Goal: Task Accomplishment & Management: Manage account settings

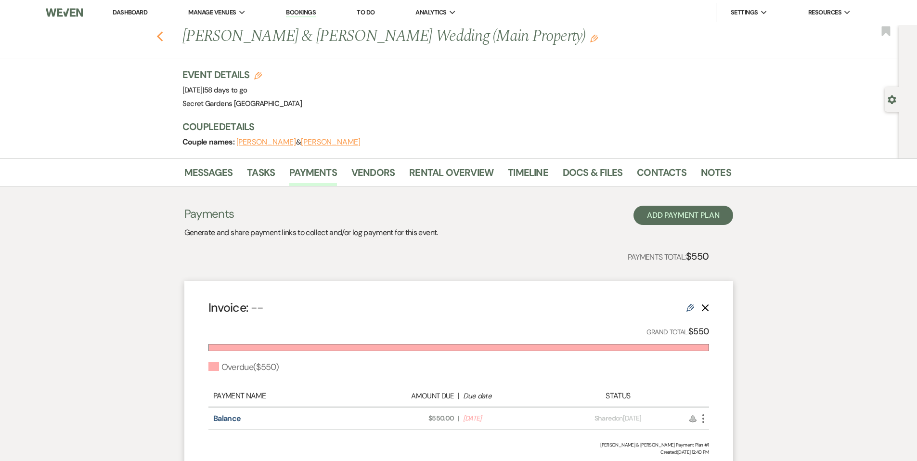
click at [164, 39] on icon "Previous" at bounding box center [159, 37] width 7 height 12
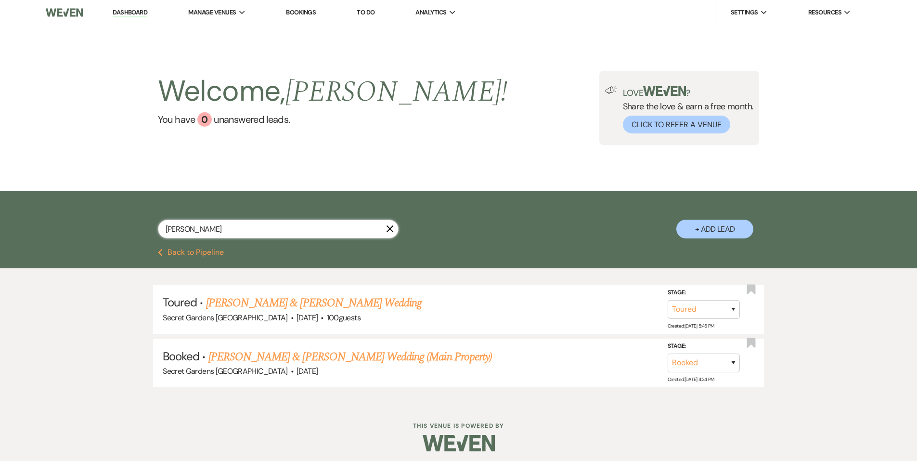
drag, startPoint x: 0, startPoint y: 0, endPoint x: 160, endPoint y: 228, distance: 278.4
click at [160, 228] on input "[PERSON_NAME]" at bounding box center [278, 228] width 241 height 19
type input "a"
type input "[PERSON_NAME]"
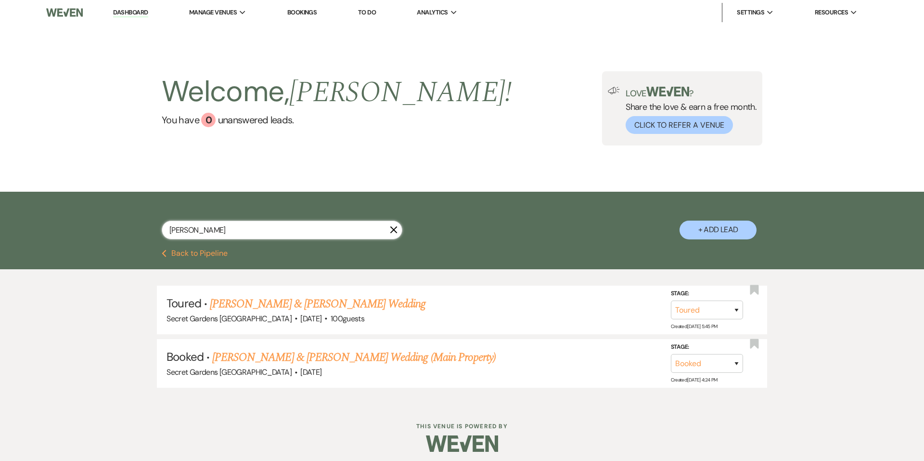
select select "5"
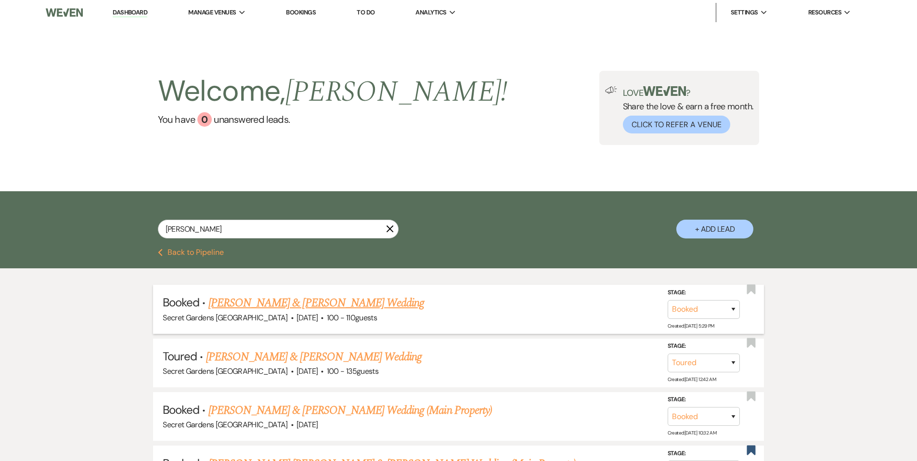
click at [342, 306] on link "[PERSON_NAME] & [PERSON_NAME] Wedding" at bounding box center [316, 302] width 216 height 17
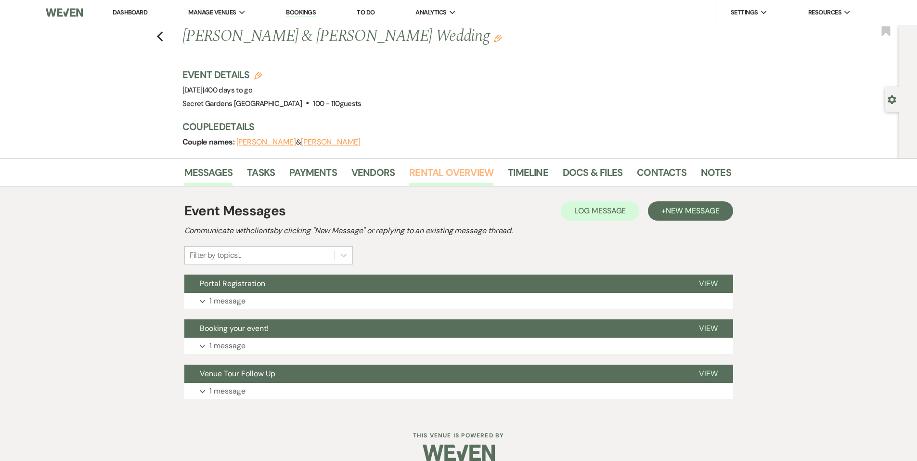
click at [431, 177] on link "Rental Overview" at bounding box center [451, 175] width 84 height 21
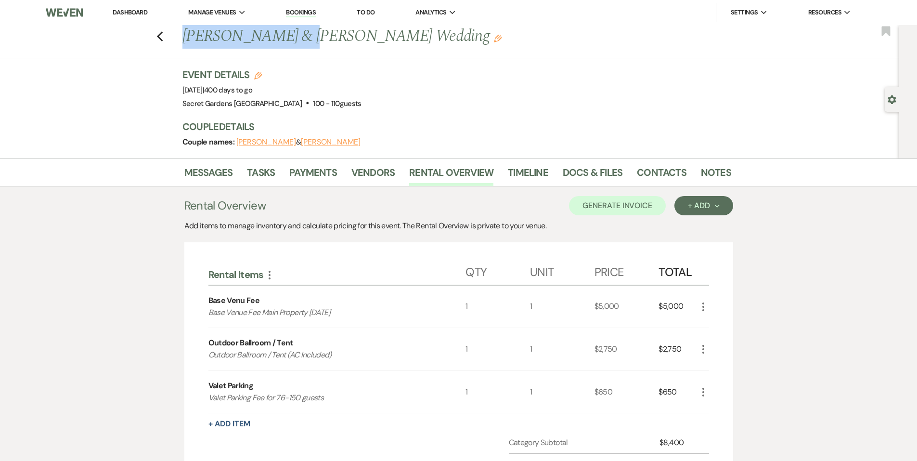
drag, startPoint x: 296, startPoint y: 38, endPoint x: 187, endPoint y: 45, distance: 109.9
click at [187, 45] on h1 "[PERSON_NAME] & [PERSON_NAME] Wedding Edit" at bounding box center [397, 36] width 431 height 23
copy h1 "[PERSON_NAME]"
click at [663, 172] on link "Contacts" at bounding box center [662, 175] width 50 height 21
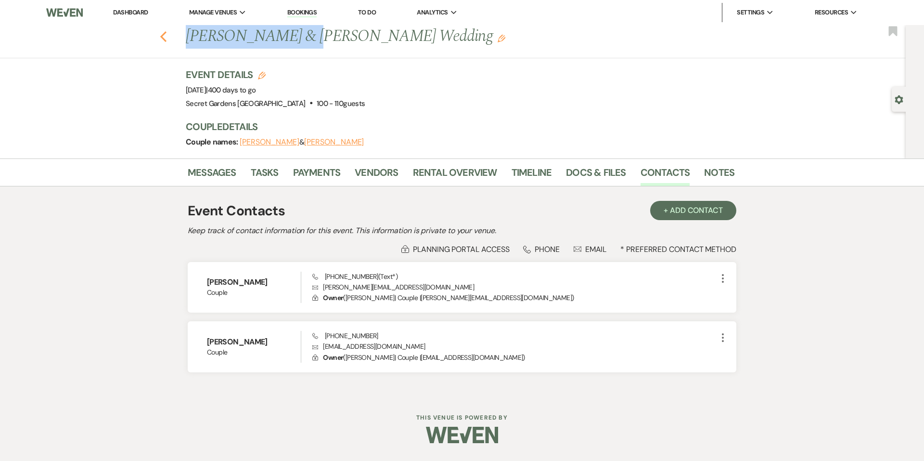
click at [167, 38] on icon "Previous" at bounding box center [163, 37] width 7 height 12
select select "5"
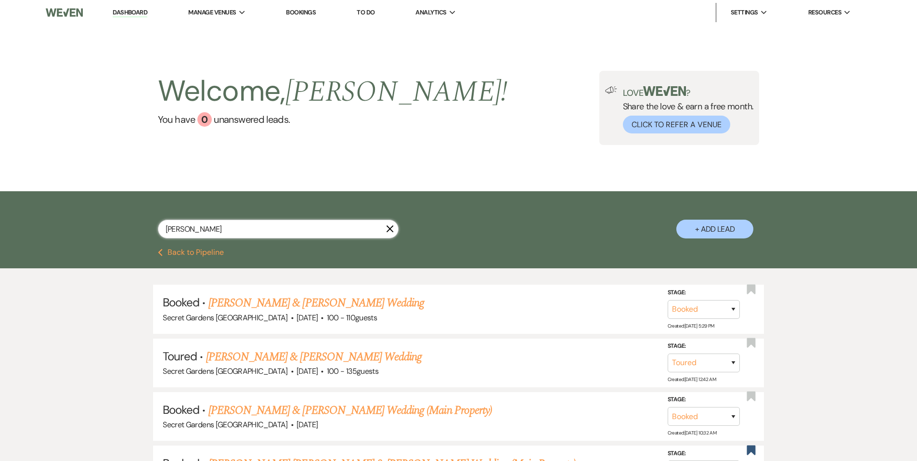
drag, startPoint x: 218, startPoint y: 229, endPoint x: 44, endPoint y: 215, distance: 174.8
click at [44, 215] on div "[PERSON_NAME] X + Add Lead" at bounding box center [458, 220] width 917 height 58
paste input "Daniella De La Riv"
type input "[PERSON_NAME]"
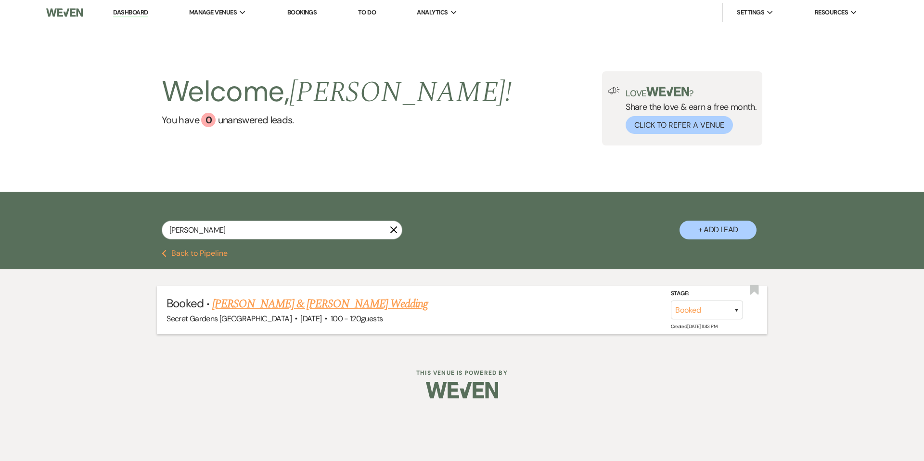
click at [238, 299] on link "[PERSON_NAME] & [PERSON_NAME] Wedding" at bounding box center [320, 303] width 216 height 17
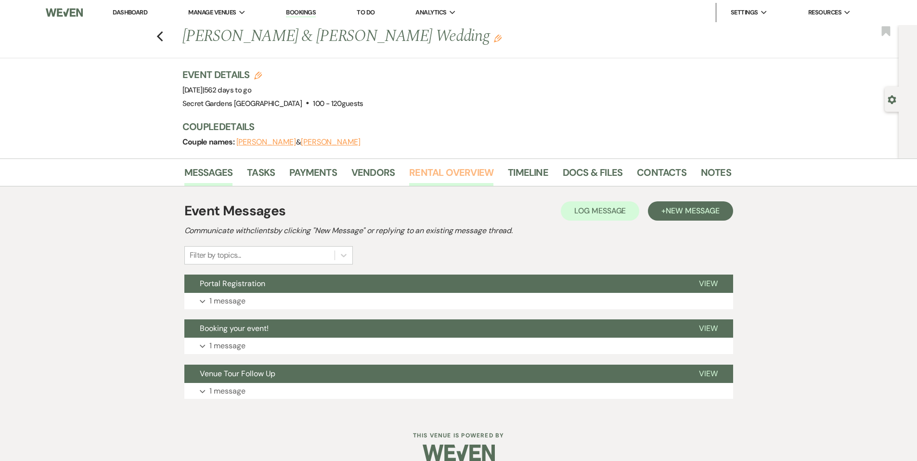
click at [445, 178] on link "Rental Overview" at bounding box center [451, 175] width 84 height 21
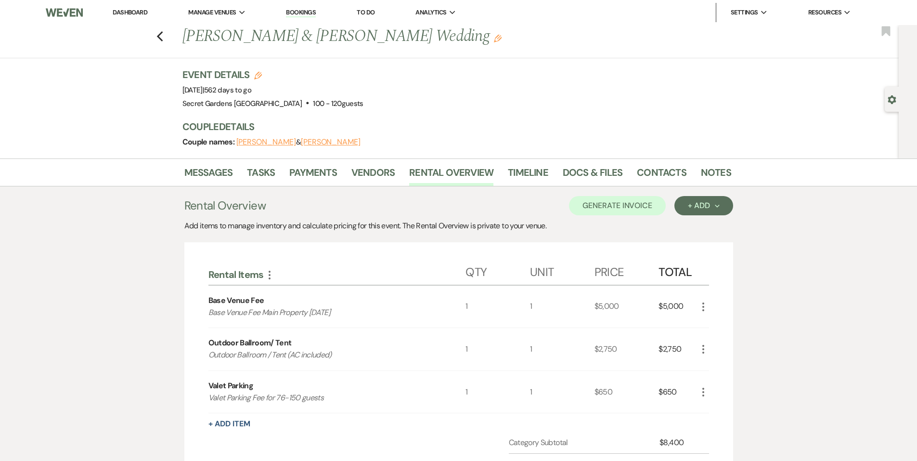
click at [683, 167] on li "Contacts" at bounding box center [669, 174] width 64 height 23
click at [657, 171] on link "Contacts" at bounding box center [662, 175] width 50 height 21
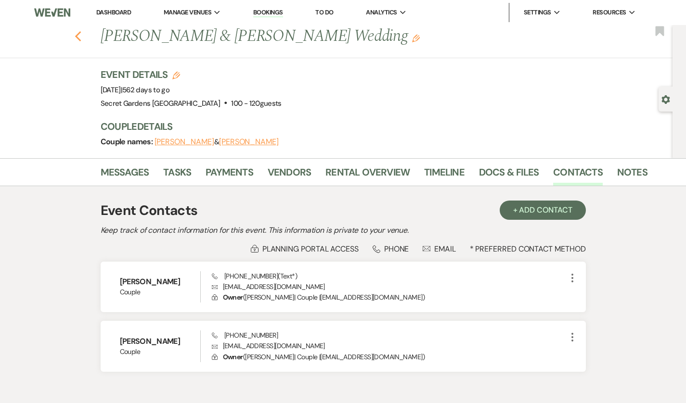
click at [75, 35] on icon "Previous" at bounding box center [78, 37] width 7 height 12
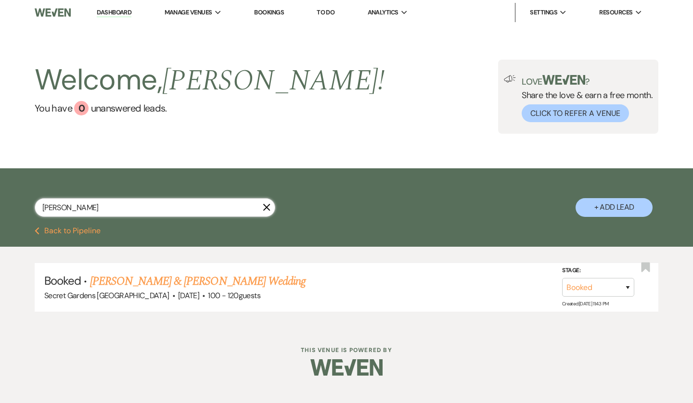
drag, startPoint x: 108, startPoint y: 209, endPoint x: 19, endPoint y: 204, distance: 89.2
click at [19, 204] on div "Daniella De La Riva X + Add Lead" at bounding box center [346, 198] width 693 height 51
type input "[PERSON_NAME]"
select select "5"
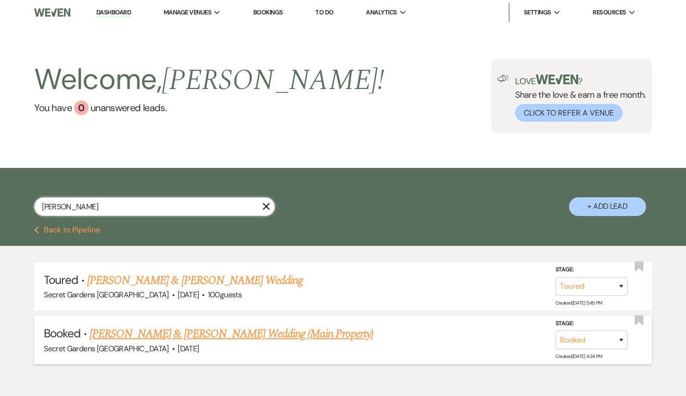
type input "[PERSON_NAME]"
click at [141, 341] on link "[PERSON_NAME] & [PERSON_NAME] Wedding (Main Property)" at bounding box center [231, 333] width 283 height 17
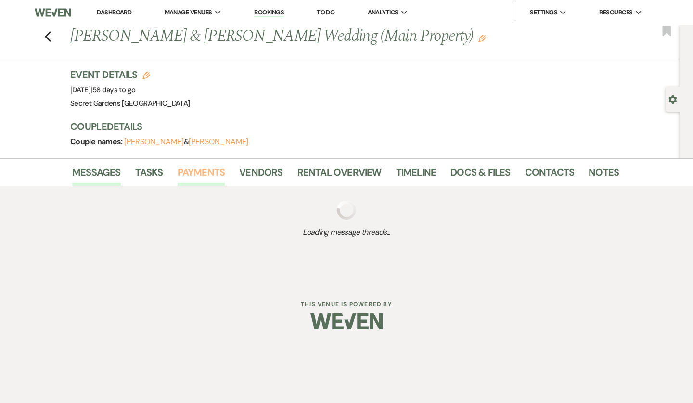
click at [194, 166] on link "Payments" at bounding box center [202, 175] width 48 height 21
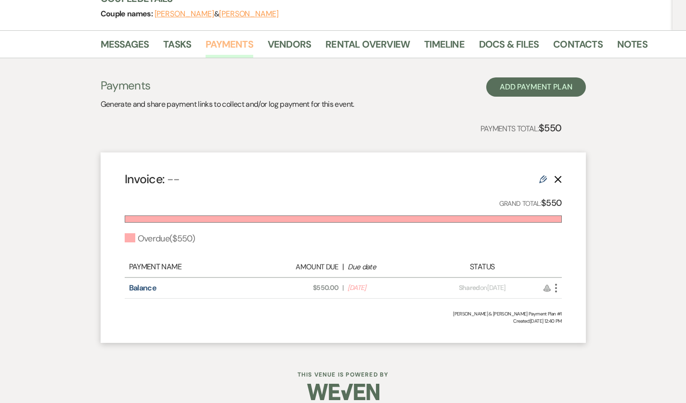
scroll to position [137, 0]
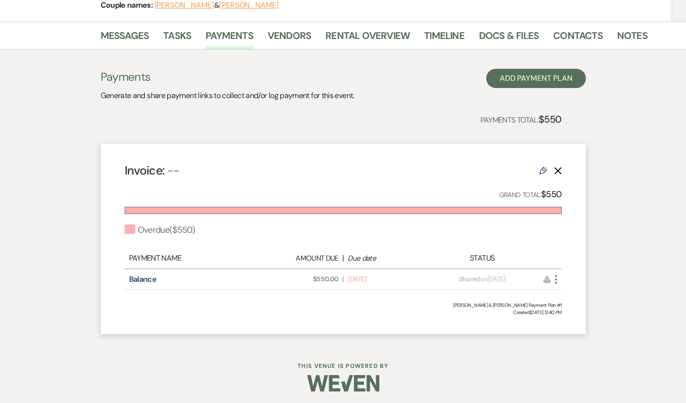
click at [562, 281] on icon "More" at bounding box center [556, 280] width 12 height 12
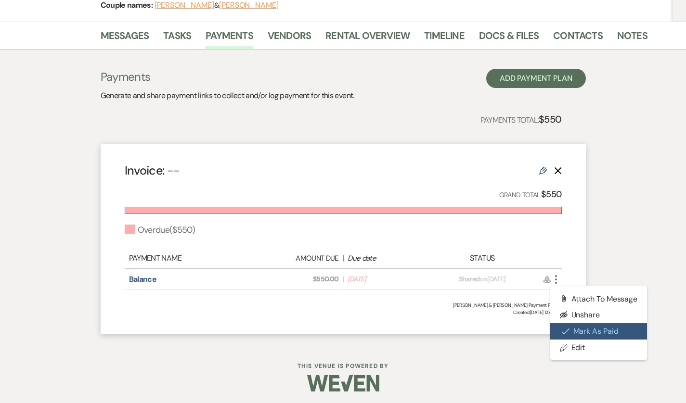
click at [569, 330] on icon "Check Mark" at bounding box center [566, 332] width 8 height 8
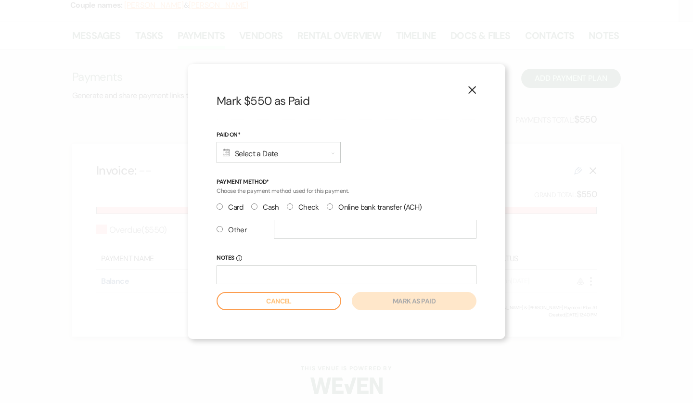
click at [274, 155] on div "Calendar Select a Date Expand" at bounding box center [279, 152] width 124 height 21
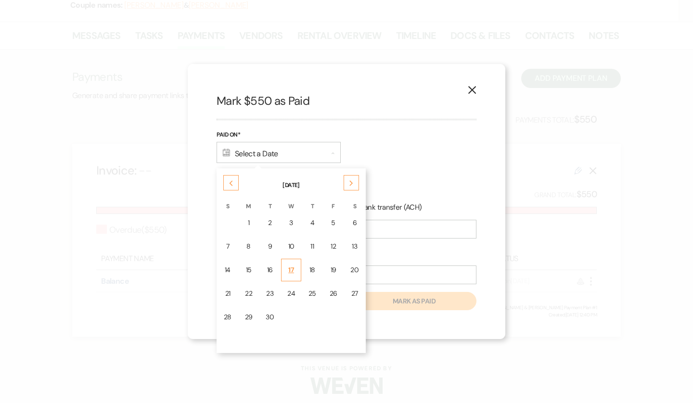
click at [288, 273] on div "17" at bounding box center [291, 270] width 8 height 10
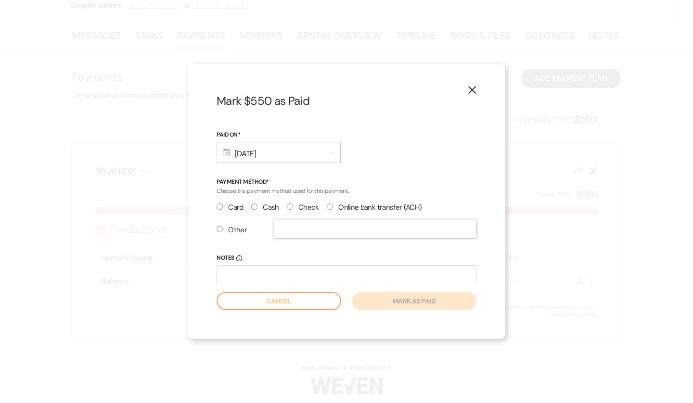
click at [285, 228] on input "text" at bounding box center [375, 229] width 203 height 19
type input "ZELLE"
radio input "true"
click at [370, 297] on button "Mark as paid" at bounding box center [414, 301] width 125 height 18
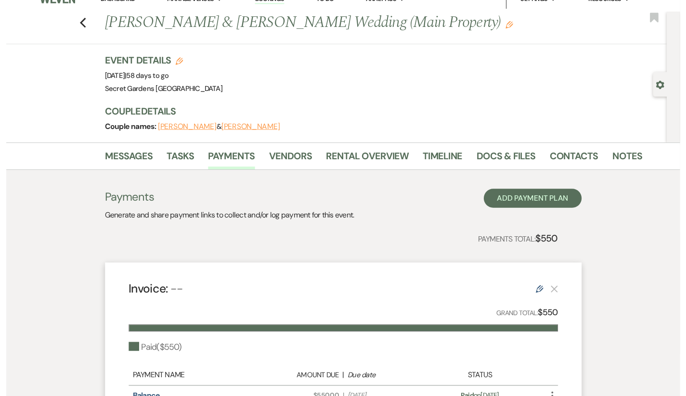
scroll to position [0, 0]
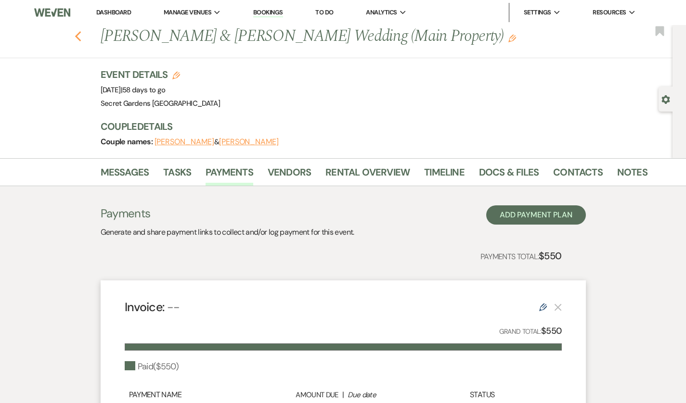
click at [75, 38] on icon "Previous" at bounding box center [78, 37] width 7 height 12
select select "5"
